Goal: Navigation & Orientation: Find specific page/section

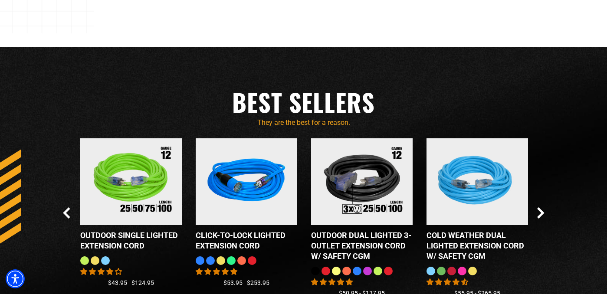
scroll to position [688, 0]
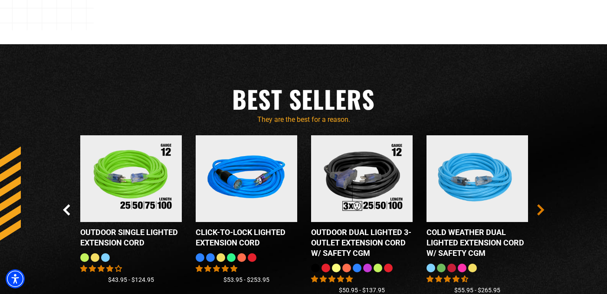
click at [540, 210] on icon "Next Slide" at bounding box center [540, 209] width 7 height 11
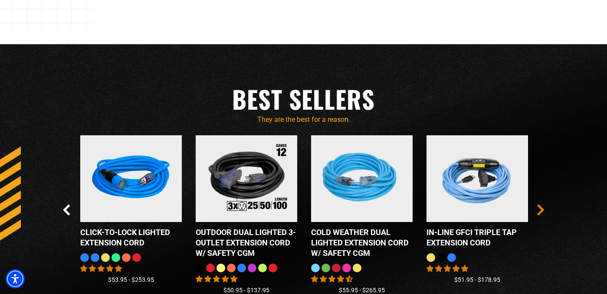
click at [540, 210] on icon "Next Slide" at bounding box center [540, 209] width 7 height 11
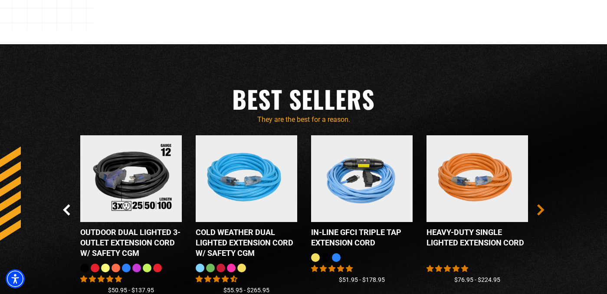
click at [540, 210] on icon "Next Slide" at bounding box center [540, 209] width 7 height 11
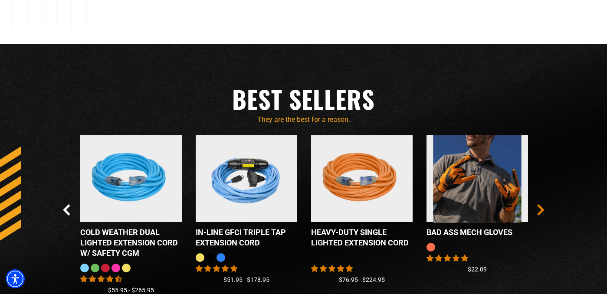
click at [540, 210] on icon "Next Slide" at bounding box center [540, 209] width 7 height 11
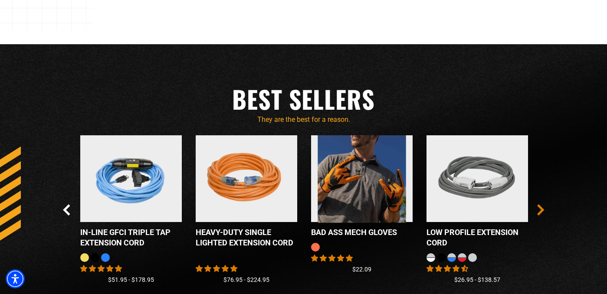
click at [540, 210] on icon "Next Slide" at bounding box center [540, 209] width 7 height 11
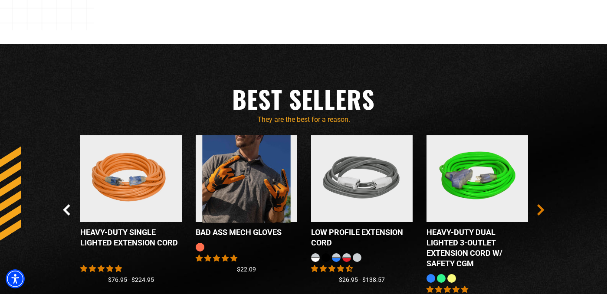
click at [540, 210] on icon "Next Slide" at bounding box center [540, 209] width 7 height 11
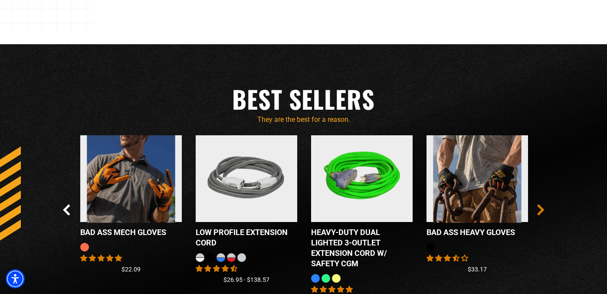
click at [540, 210] on icon "Next Slide" at bounding box center [540, 209] width 7 height 11
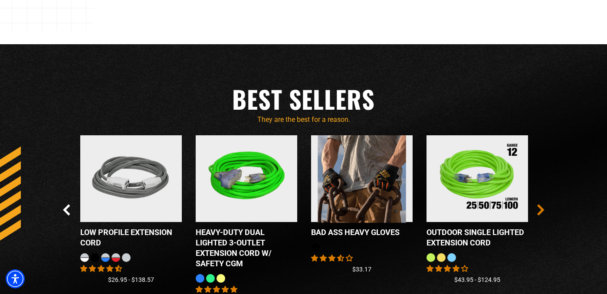
click at [540, 210] on icon "Next Slide" at bounding box center [540, 209] width 7 height 11
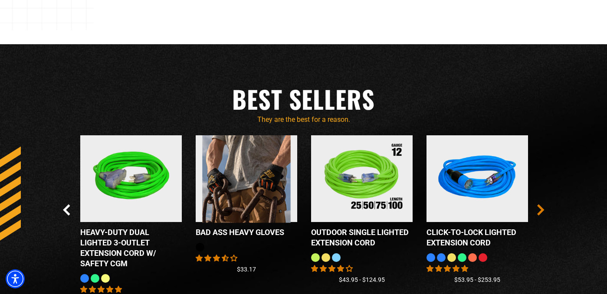
click at [540, 210] on icon "Next Slide" at bounding box center [540, 209] width 7 height 11
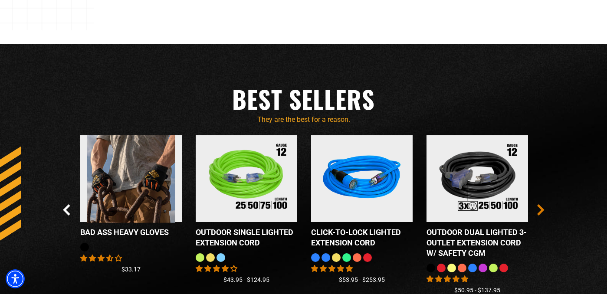
click at [540, 210] on icon "Next Slide" at bounding box center [540, 209] width 7 height 11
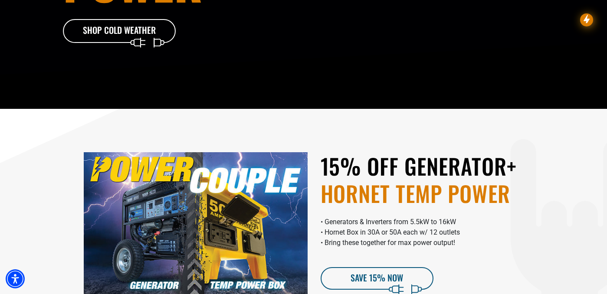
scroll to position [0, 0]
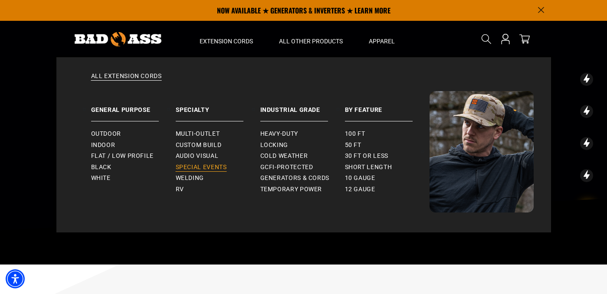
click at [184, 171] on link "Special Events" at bounding box center [218, 167] width 85 height 11
